Goal: Find specific page/section

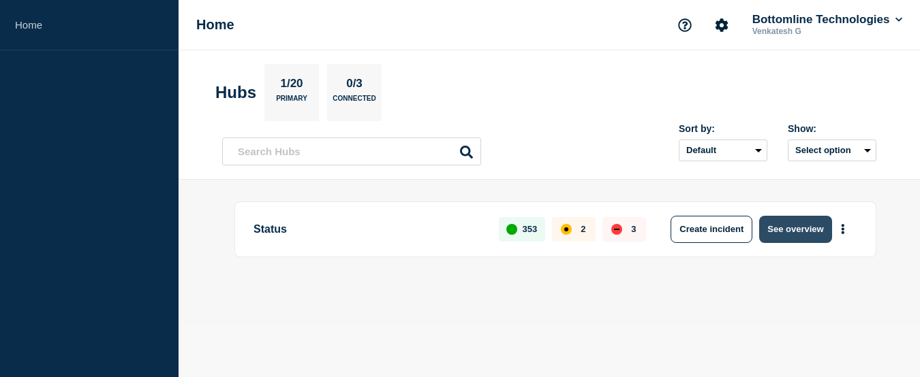
click at [786, 228] on button "See overview" at bounding box center [795, 229] width 72 height 27
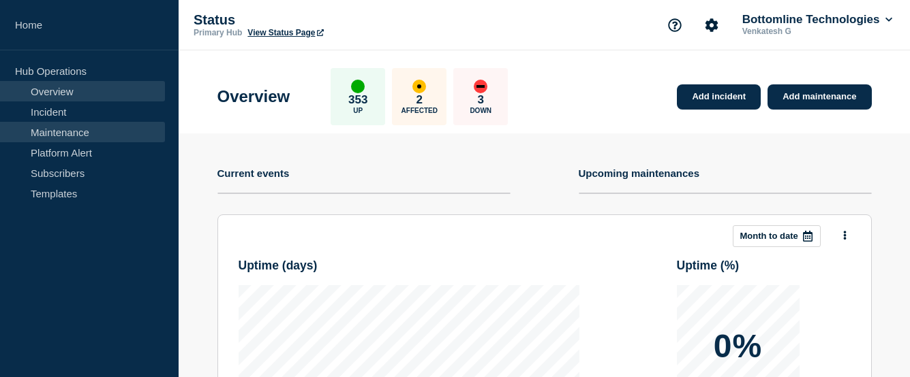
click at [90, 134] on link "Maintenance" at bounding box center [82, 132] width 165 height 20
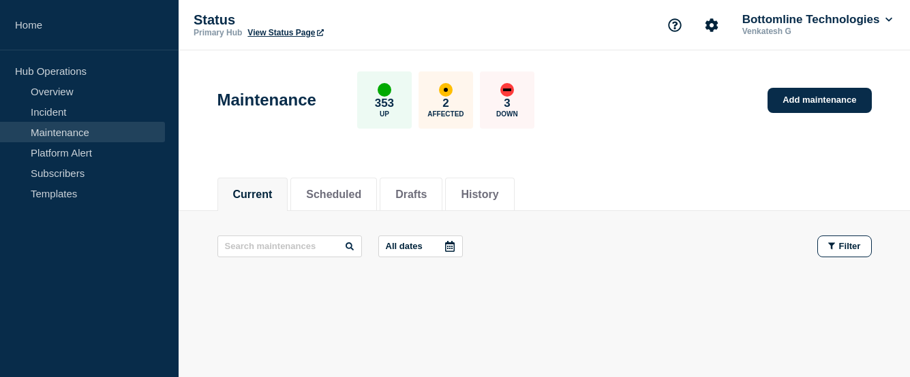
scroll to position [39, 0]
